Goal: Transaction & Acquisition: Download file/media

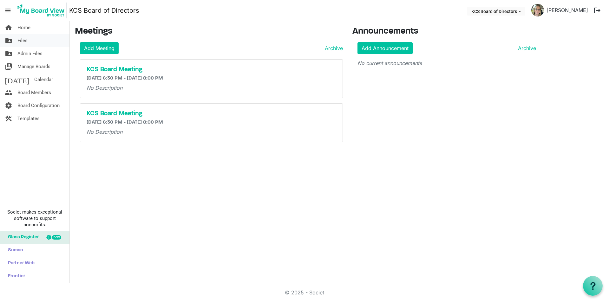
click at [31, 43] on link "folder_shared Files" at bounding box center [34, 40] width 69 height 13
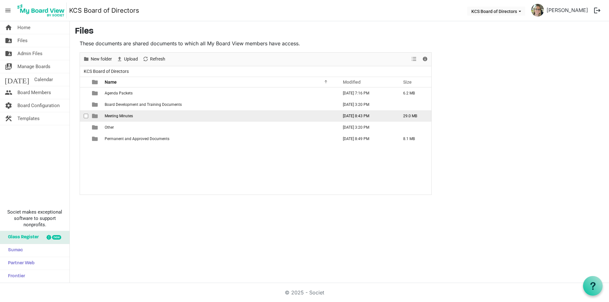
click at [113, 117] on span "Meeting Minutes" at bounding box center [119, 116] width 28 height 4
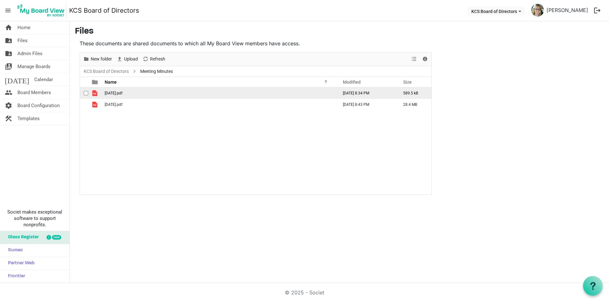
click at [120, 93] on span "02-February2025.pdf" at bounding box center [114, 93] width 18 height 4
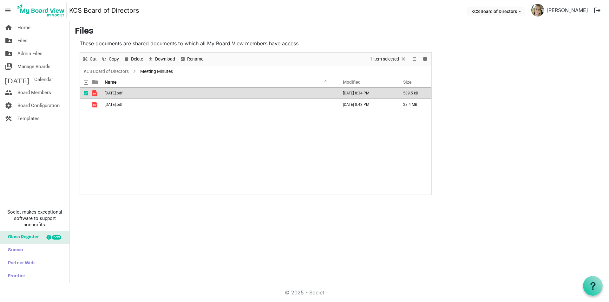
click at [120, 93] on span "02-February2025.pdf" at bounding box center [114, 93] width 18 height 4
click at [122, 92] on span "02-February2025.pdf" at bounding box center [114, 93] width 18 height 4
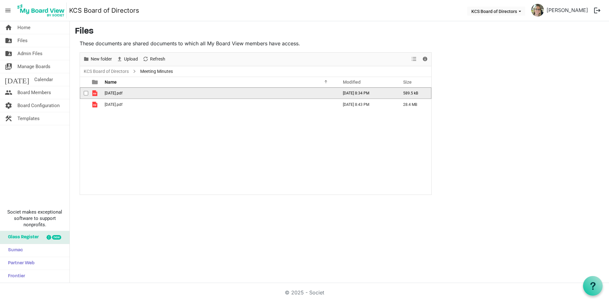
click at [122, 92] on span "02-February2025.pdf" at bounding box center [114, 93] width 18 height 4
